Goal: Transaction & Acquisition: Purchase product/service

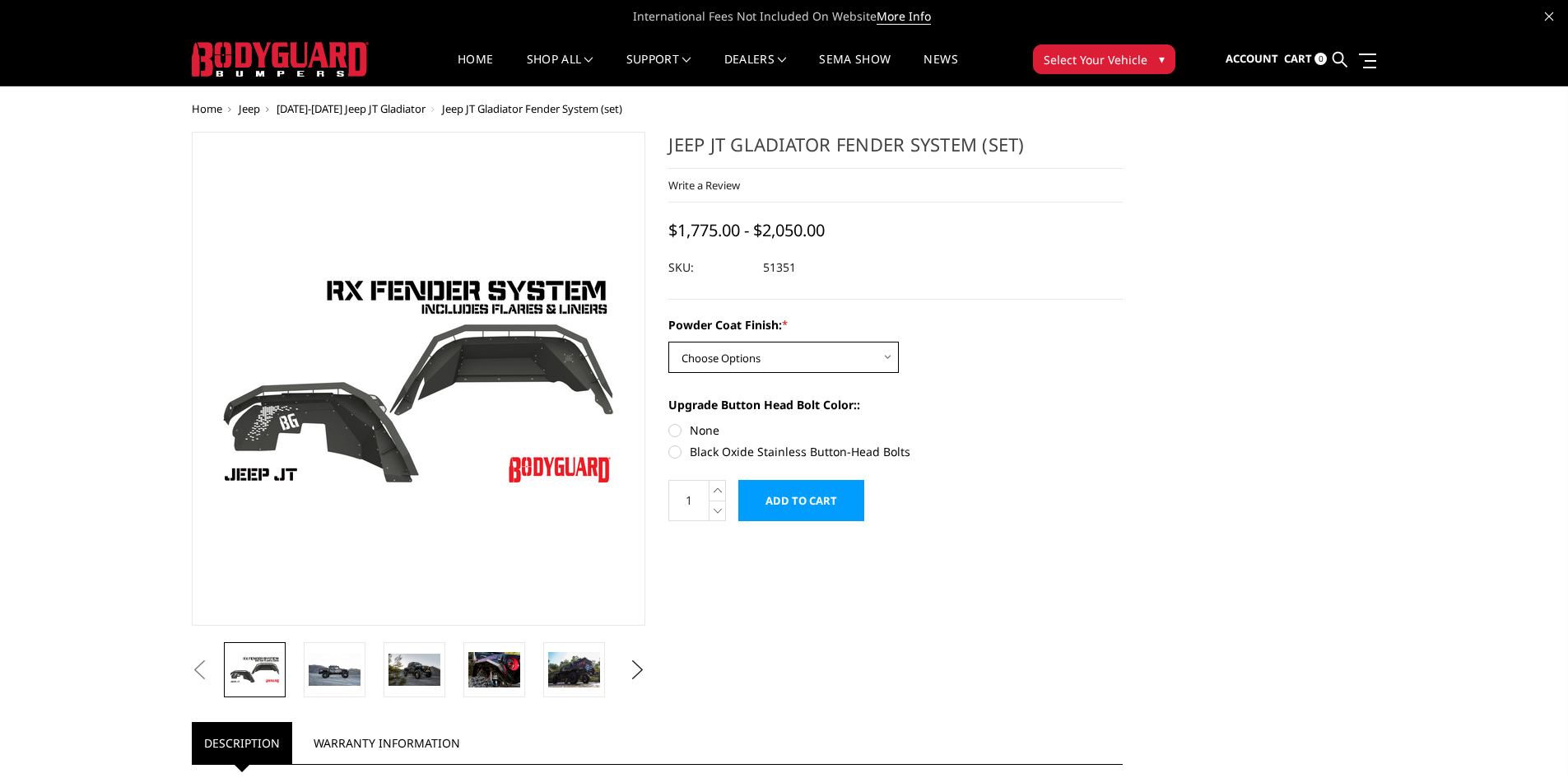
click at [871, 351] on select "Choose Options Bare Metal Textured Black Powder Coat" at bounding box center [784, 357] width 230 height 31
select select "4109"
click at [669, 341] on select "Choose Options Bare Metal Textured Black Powder Coat" at bounding box center [784, 357] width 230 height 31
click at [672, 451] on label "Black Oxide Stainless Button-Head Bolts" at bounding box center [896, 451] width 454 height 18
click at [1123, 422] on input "Black Oxide Stainless Button-Head Bolts" at bounding box center [1123, 421] width 1 height 1
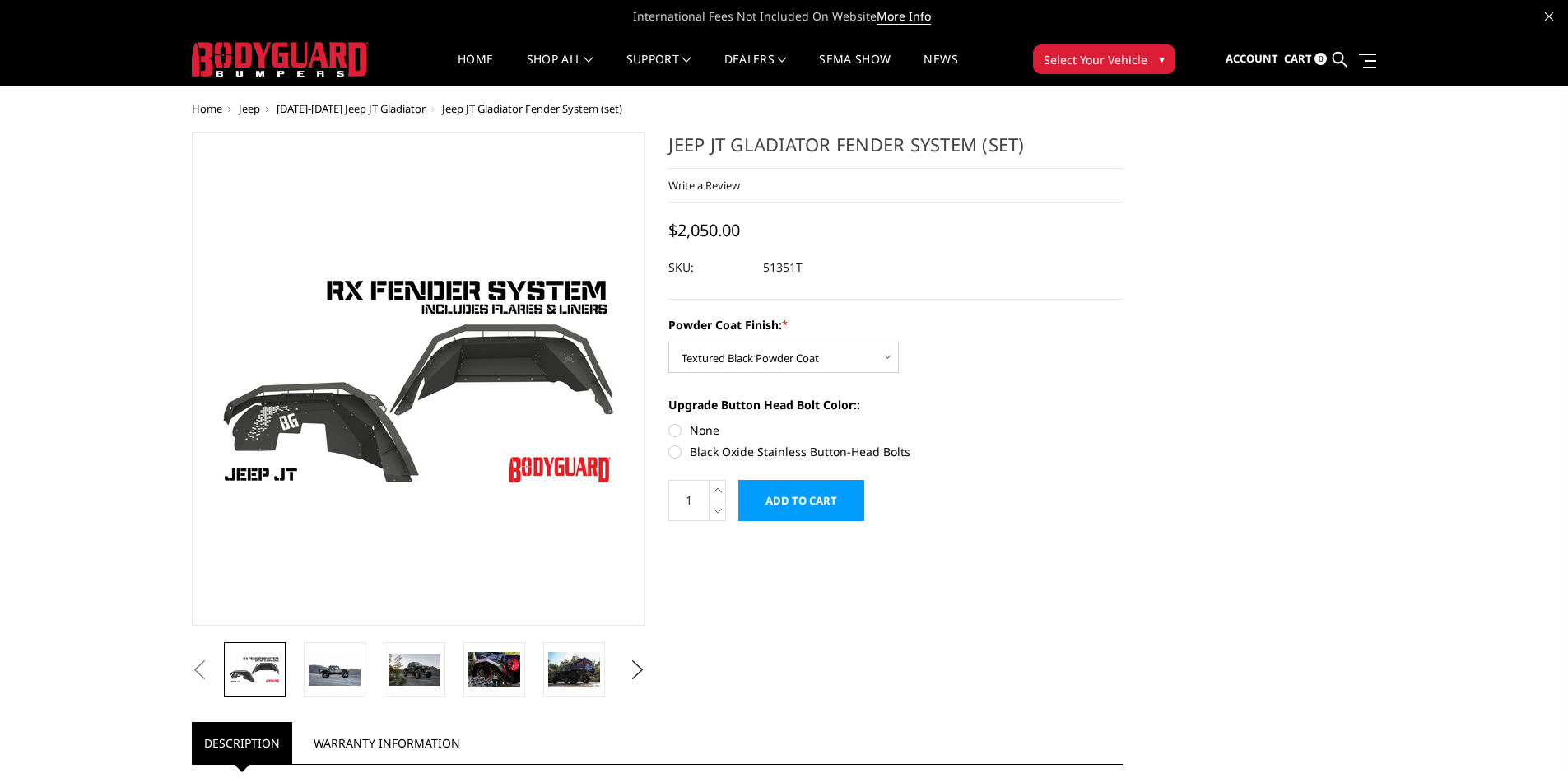
radio input "true"
click at [502, 676] on img at bounding box center [495, 669] width 52 height 34
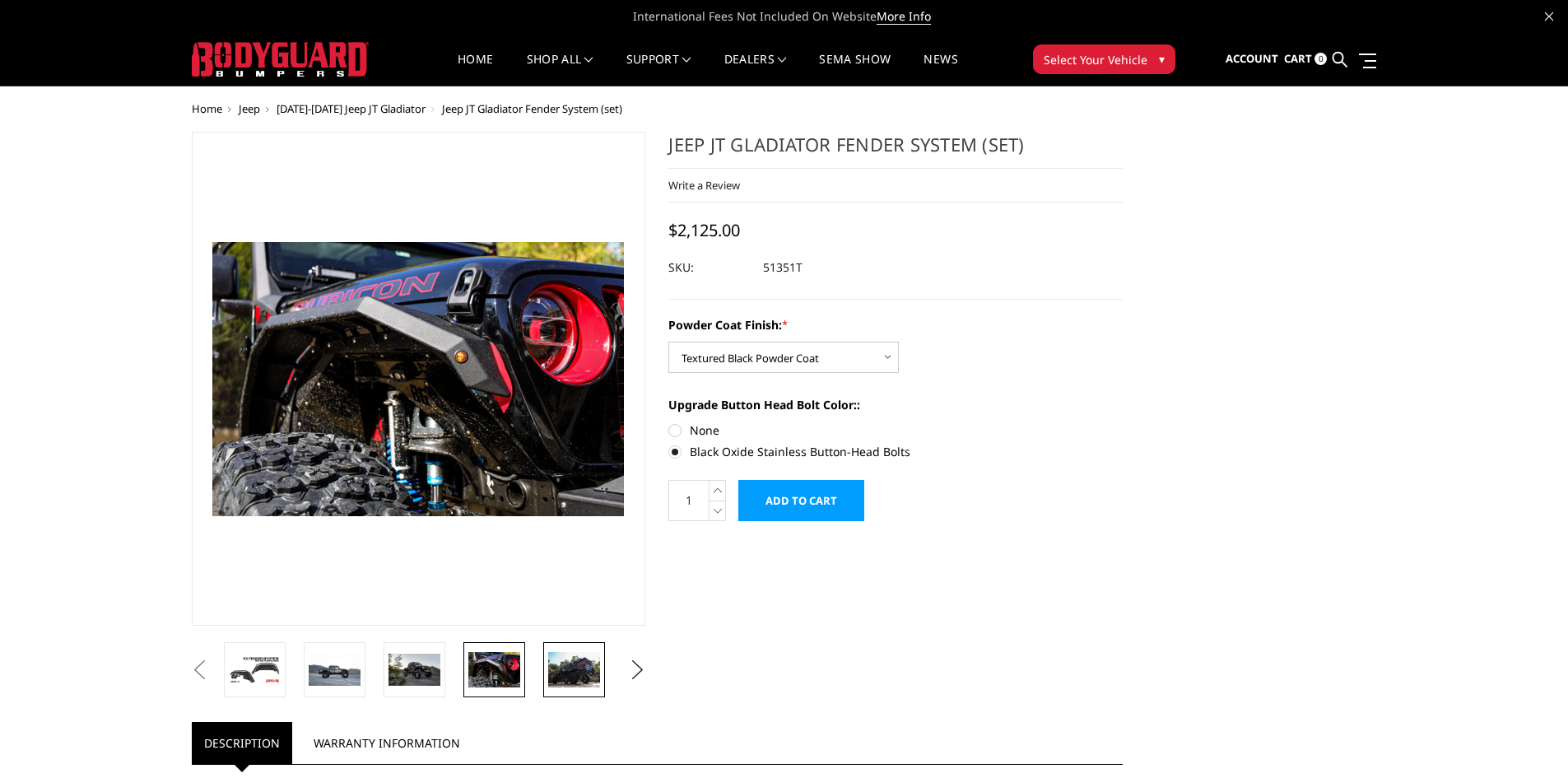
click at [555, 675] on img at bounding box center [575, 669] width 52 height 34
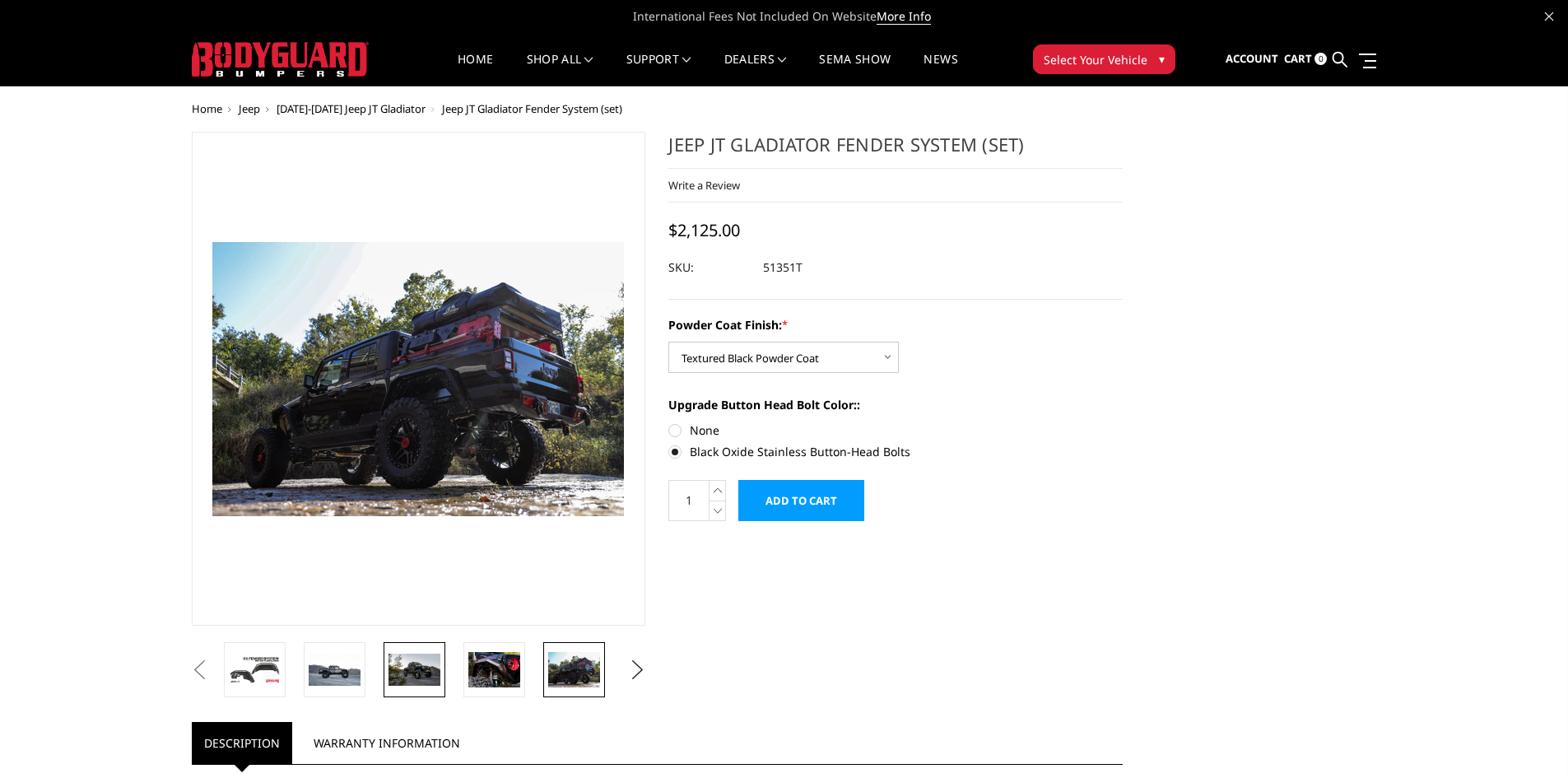
click at [438, 673] on img at bounding box center [415, 670] width 52 height 32
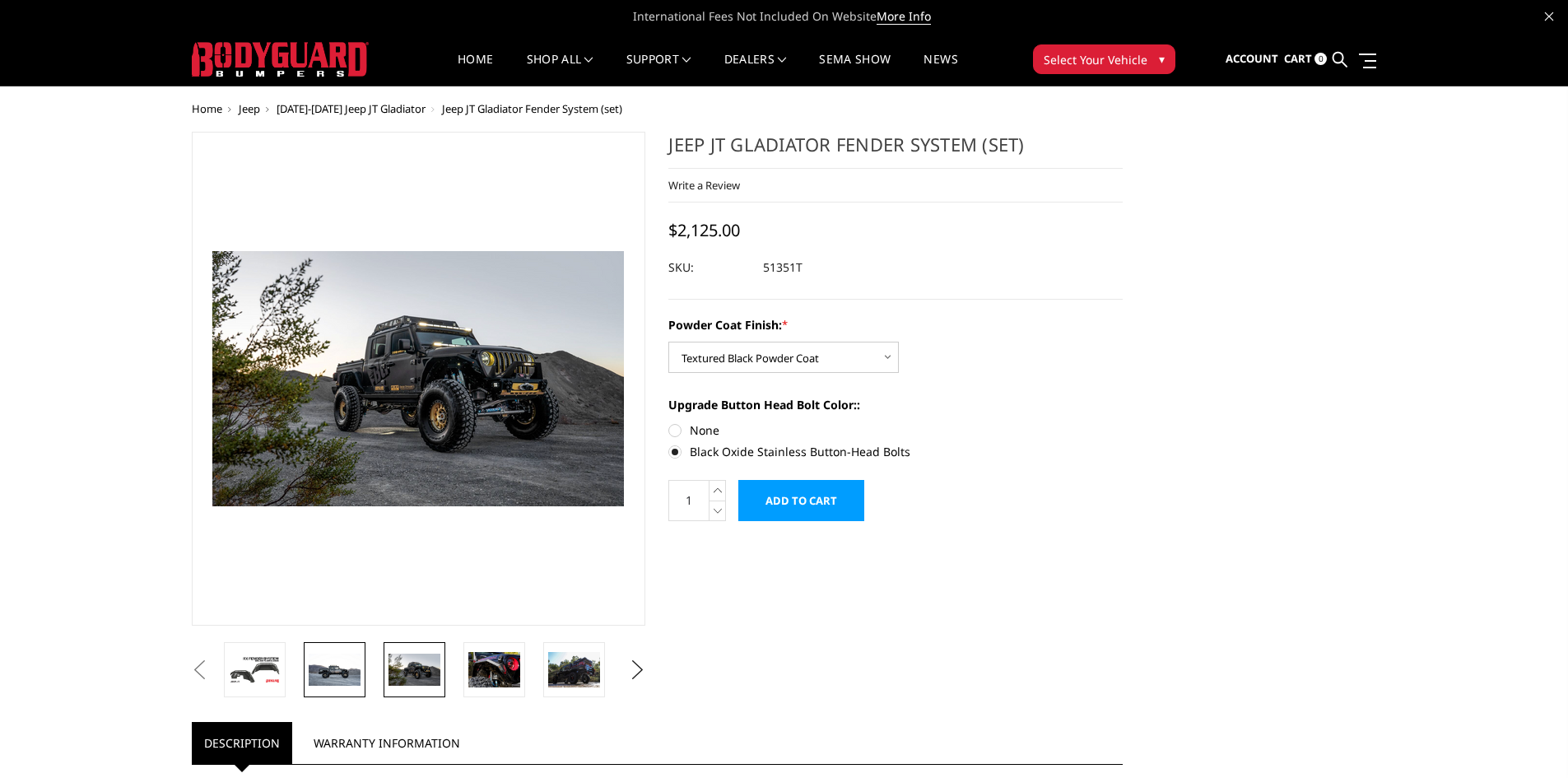
click at [326, 671] on img at bounding box center [335, 670] width 52 height 32
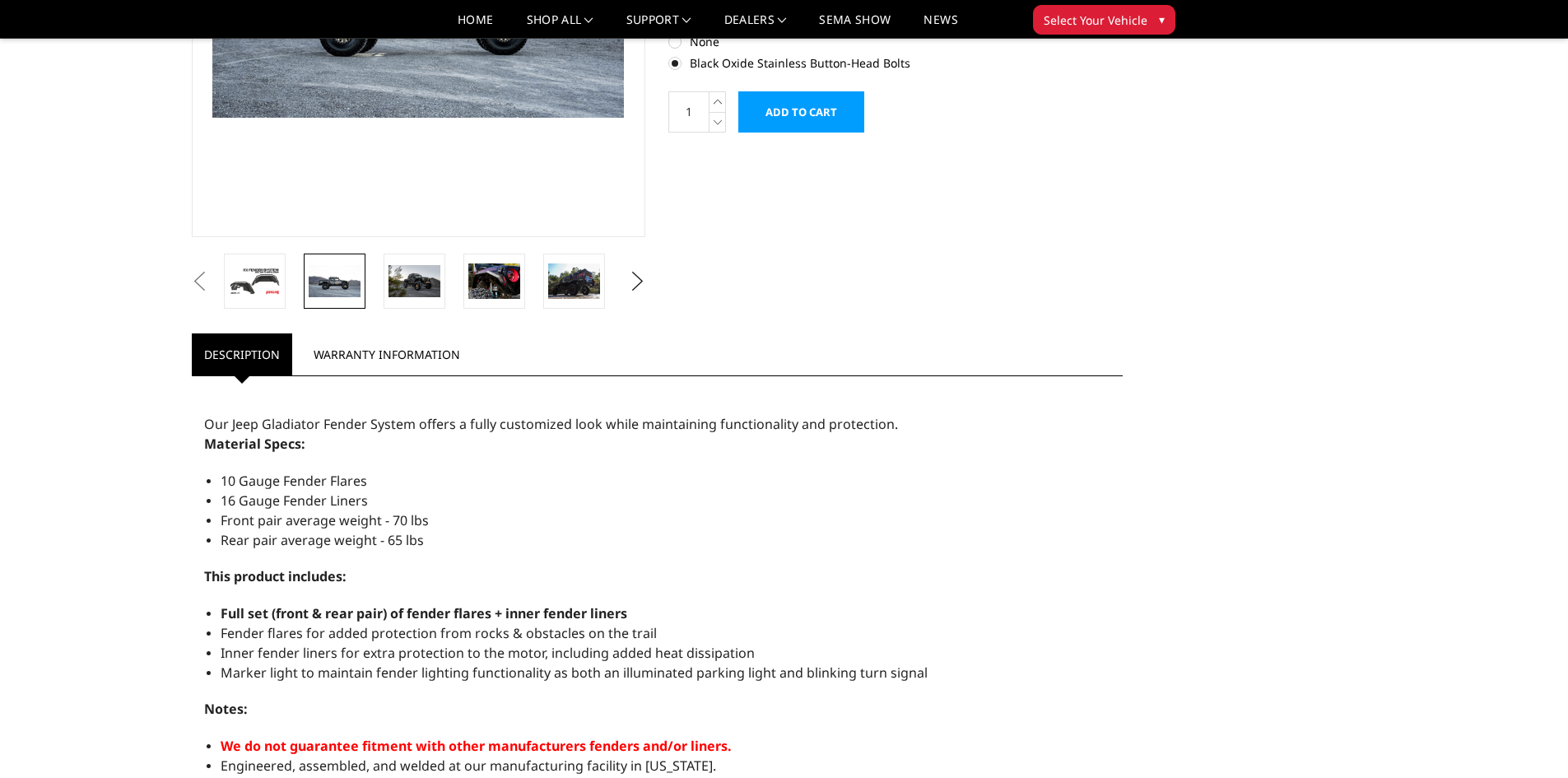
scroll to position [494, 0]
